Goal: Task Accomplishment & Management: Use online tool/utility

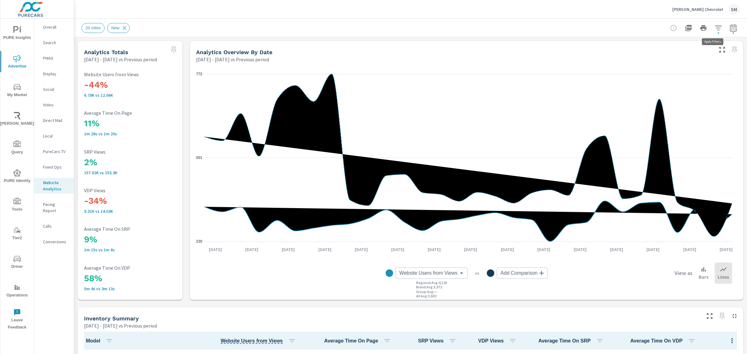
click at [714, 25] on icon "button" at bounding box center [717, 27] width 7 height 7
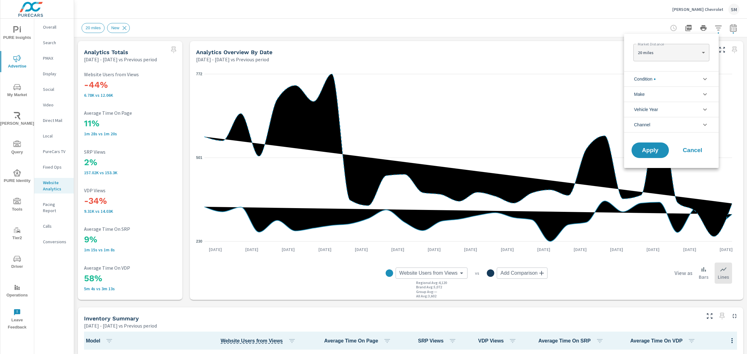
click at [671, 79] on li "Condition" at bounding box center [671, 78] width 95 height 15
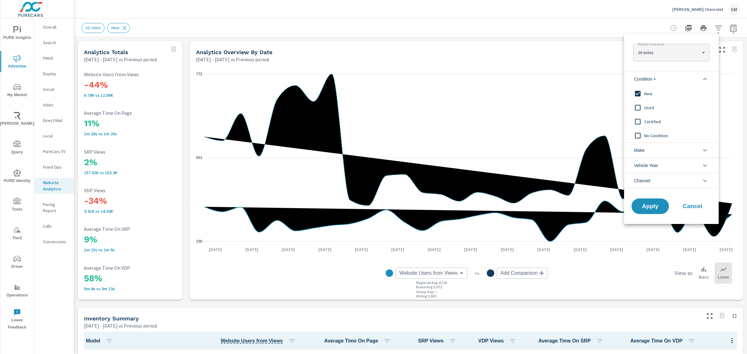
click at [505, 42] on div at bounding box center [373, 177] width 747 height 354
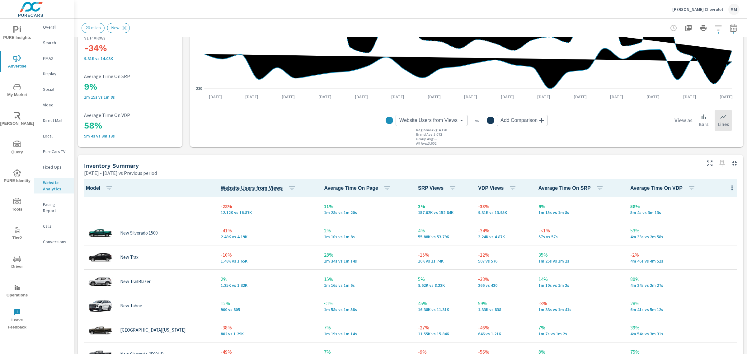
scroll to position [153, 0]
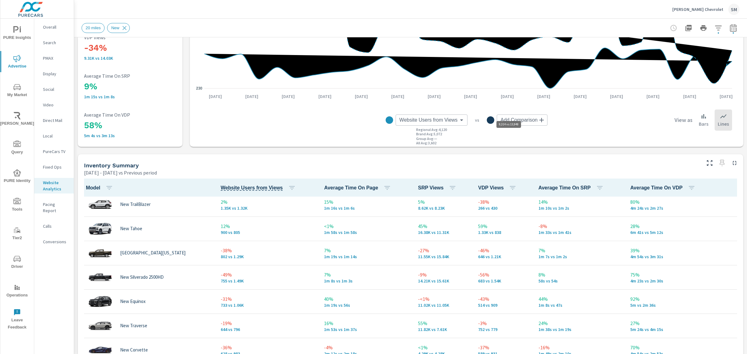
scroll to position [77, 0]
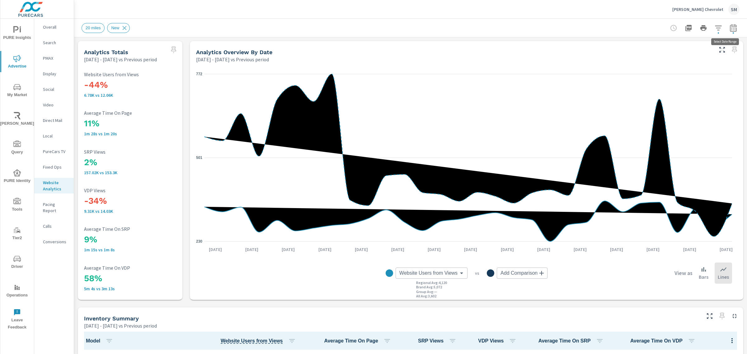
click at [729, 29] on icon "button" at bounding box center [732, 27] width 7 height 7
select select "Previous period"
click at [723, 103] on icon "button" at bounding box center [720, 104] width 7 height 7
click at [657, 111] on span "Apply" at bounding box center [664, 112] width 26 height 6
